Goal: Find contact information: Obtain details needed to contact an individual or organization

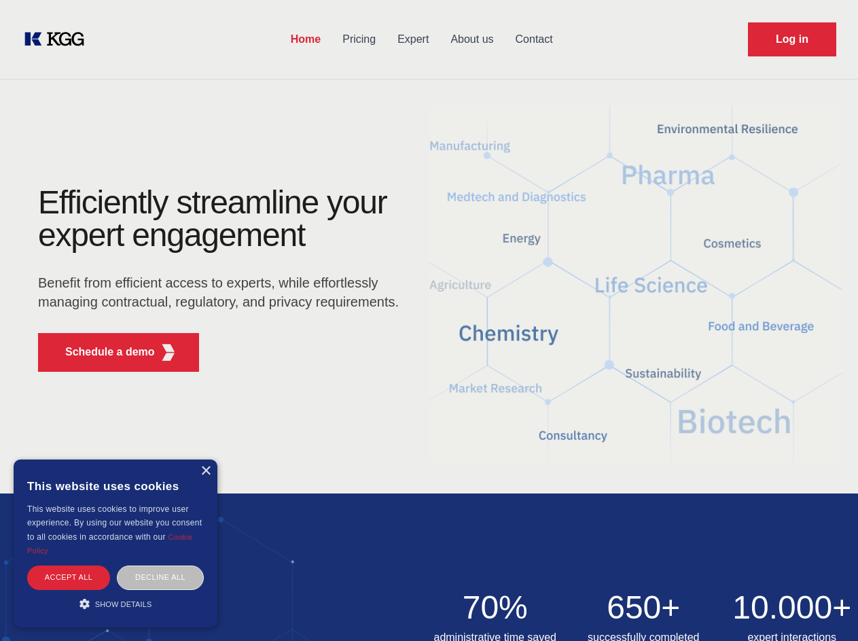
click at [429, 320] on div "Efficiently streamline your expert engagement Benefit from efficient access to …" at bounding box center [222, 284] width 413 height 196
click at [102, 352] on p "Schedule a demo" at bounding box center [110, 352] width 90 height 16
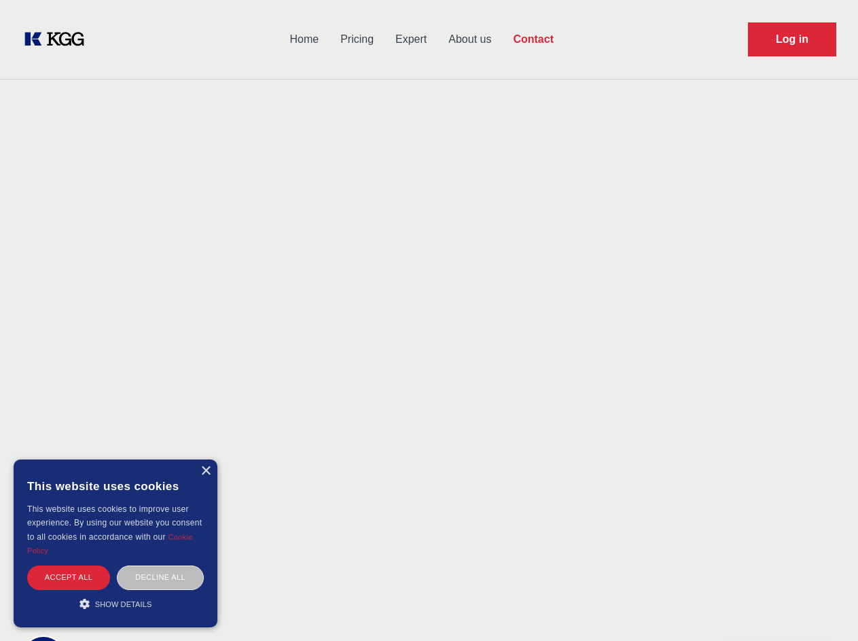
click at [205, 471] on div "× This website uses cookies This website uses cookies to improve user experienc…" at bounding box center [116, 543] width 204 height 168
click at [69, 577] on div "Accept all" at bounding box center [68, 577] width 83 height 24
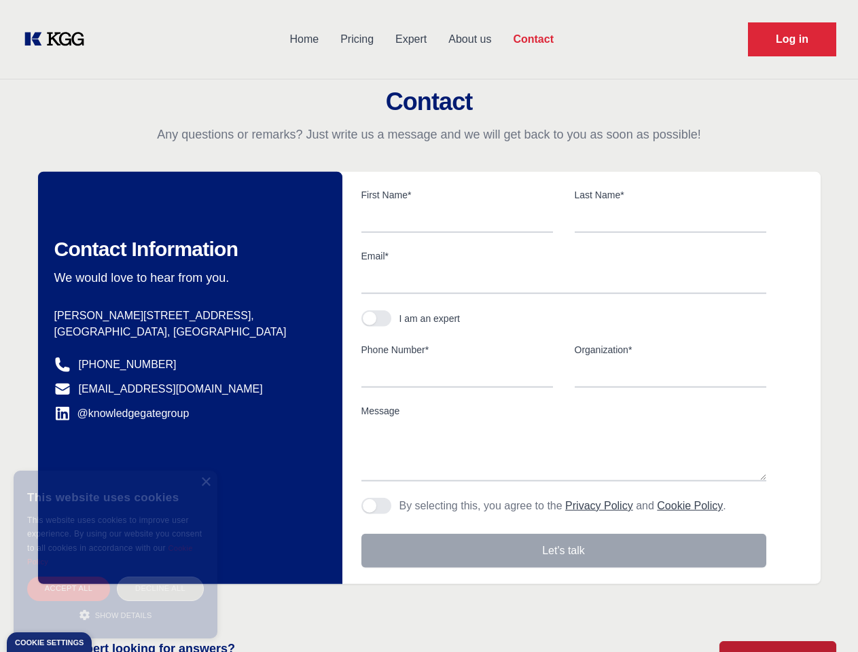
click at [160, 577] on div "Decline all" at bounding box center [160, 589] width 87 height 24
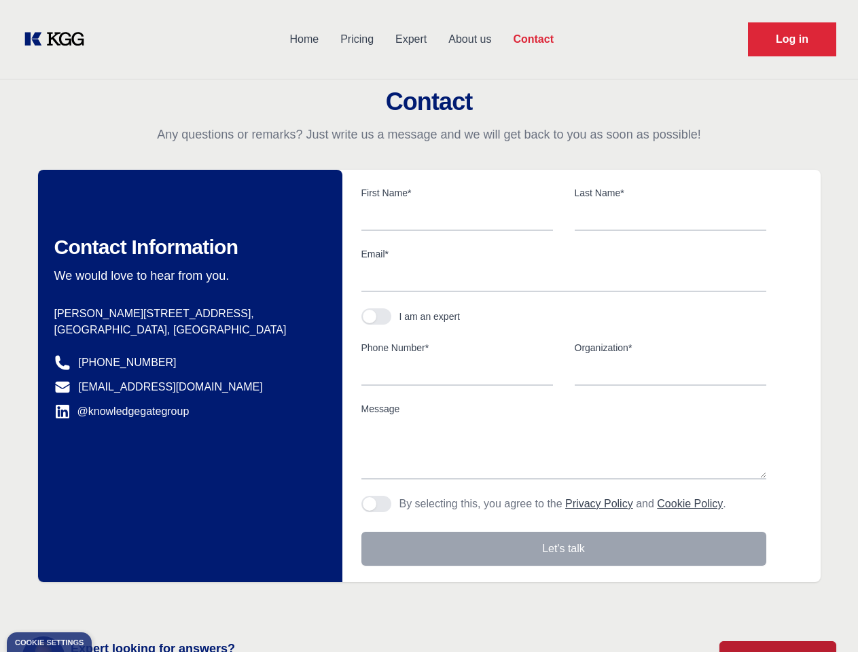
click at [116, 603] on main "Contact Any questions or remarks? Just write us a message and we will get back …" at bounding box center [429, 353] width 858 height 707
